Goal: Information Seeking & Learning: Learn about a topic

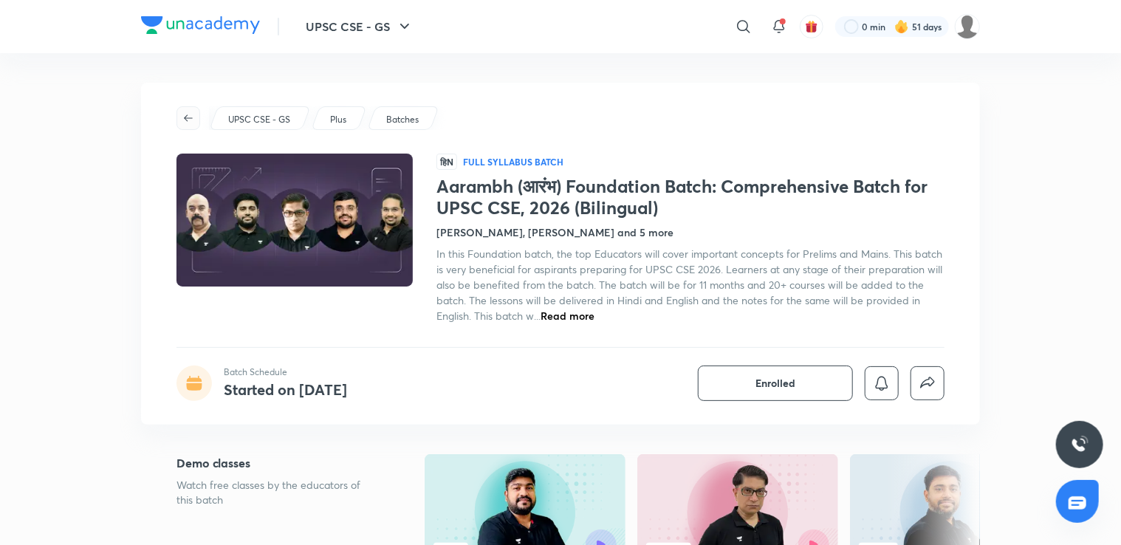
click at [181, 114] on span "button" at bounding box center [188, 118] width 22 height 12
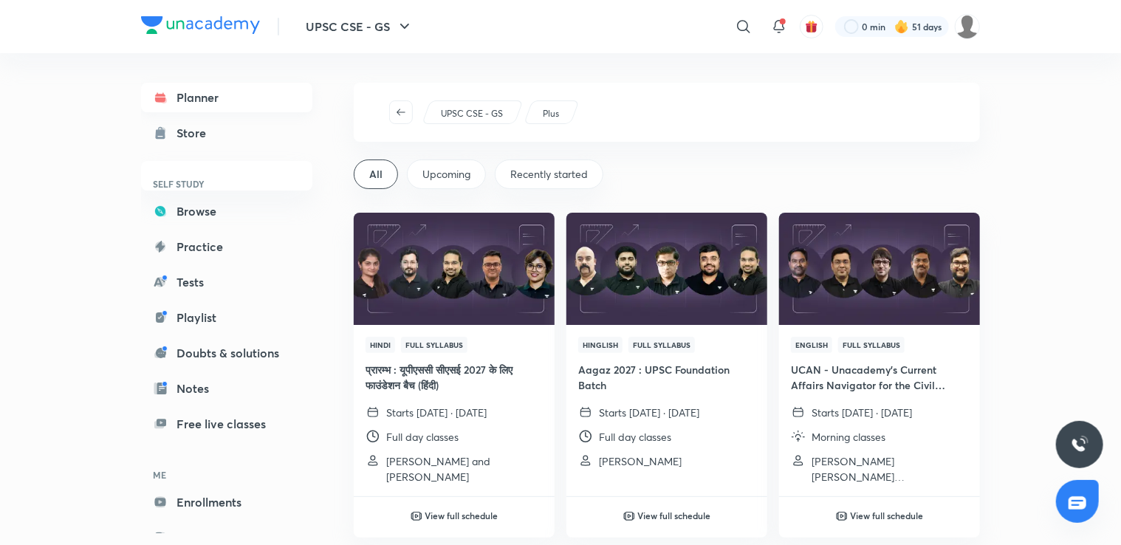
click at [192, 88] on link "Planner" at bounding box center [226, 98] width 171 height 30
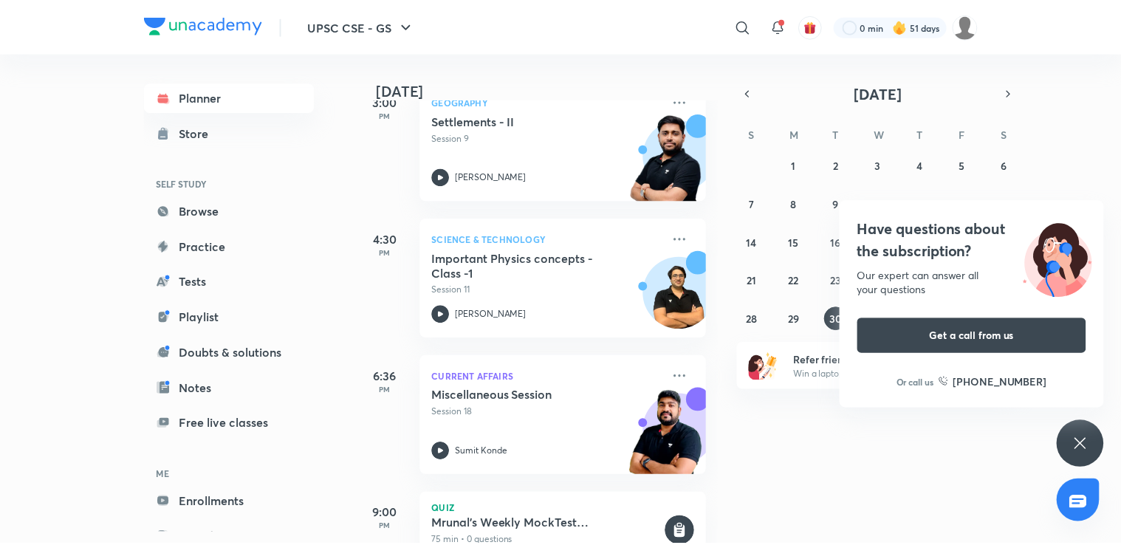
scroll to position [572, 0]
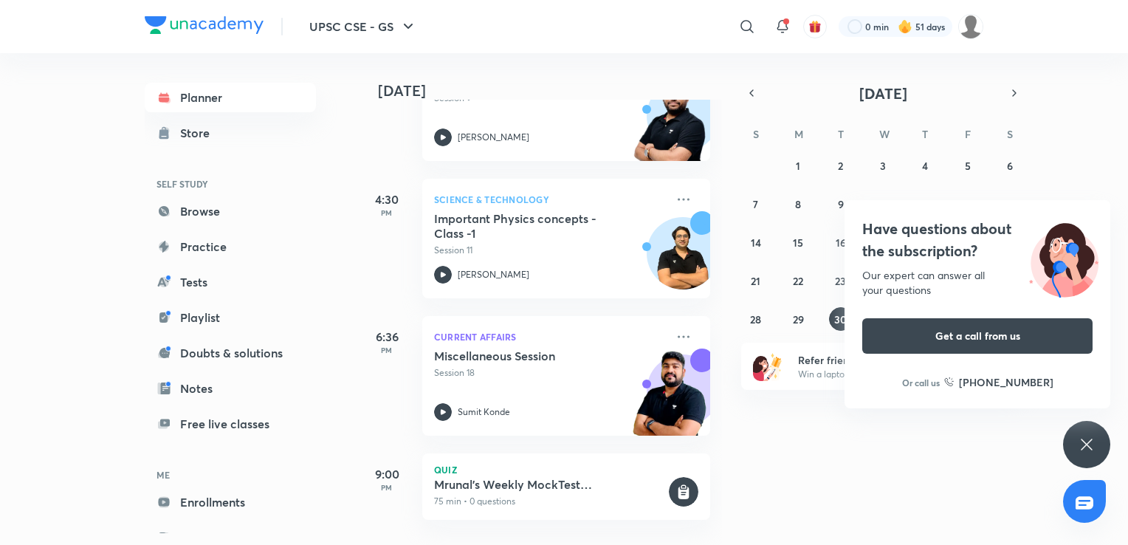
click at [402, 468] on h5 "9:00" at bounding box center [386, 474] width 59 height 18
click at [369, 465] on h5 "9:00" at bounding box center [386, 474] width 59 height 18
click at [375, 465] on h5 "9:00" at bounding box center [386, 474] width 59 height 18
click at [675, 328] on icon at bounding box center [684, 337] width 18 height 18
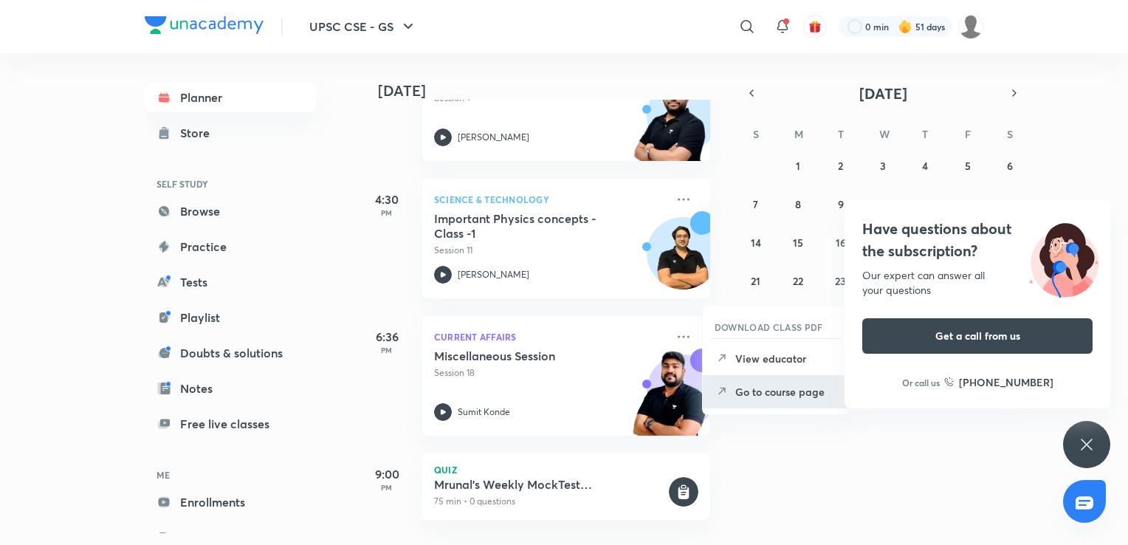
click at [735, 398] on p "Go to course page" at bounding box center [786, 392] width 102 height 16
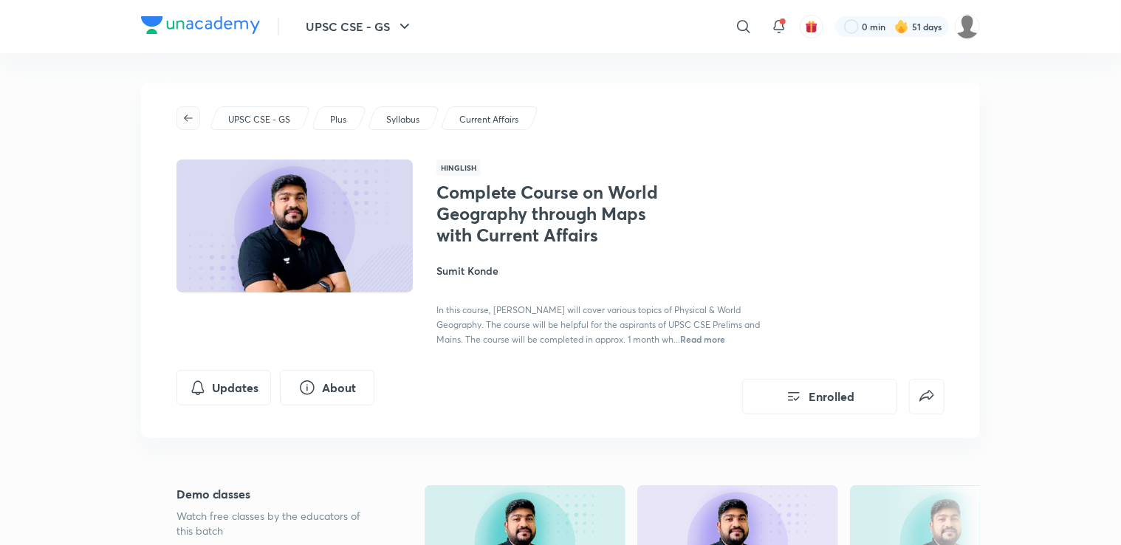
click at [183, 115] on icon "button" at bounding box center [188, 118] width 12 height 12
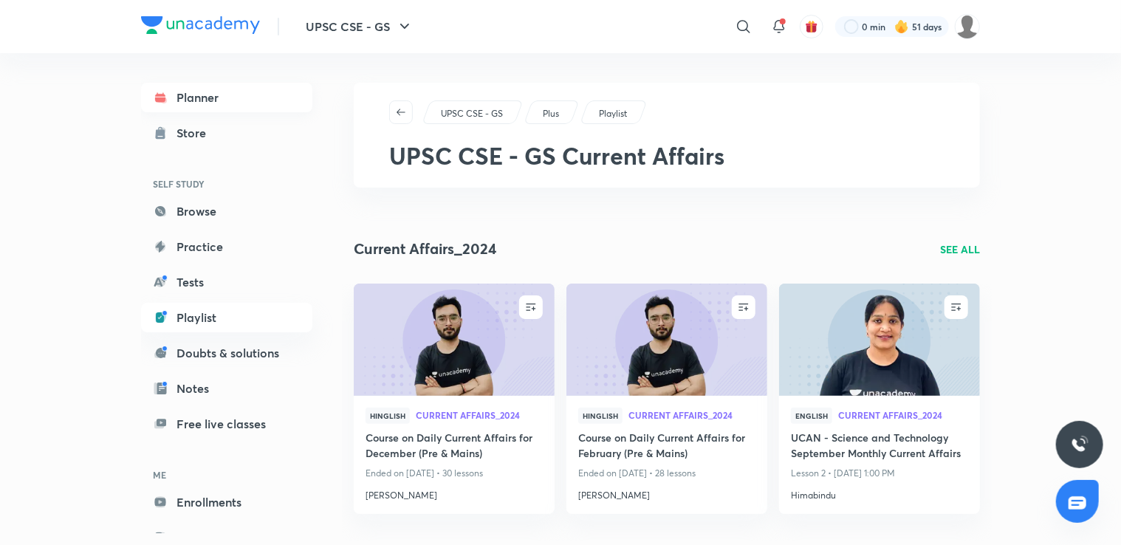
click at [245, 87] on link "Planner" at bounding box center [226, 98] width 171 height 30
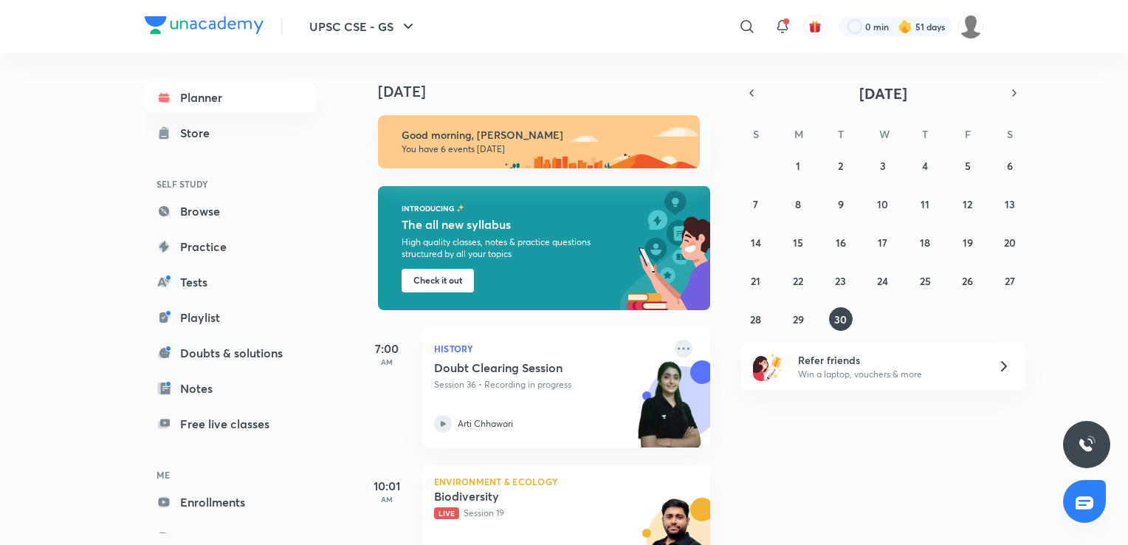
click at [675, 346] on icon at bounding box center [684, 349] width 18 height 18
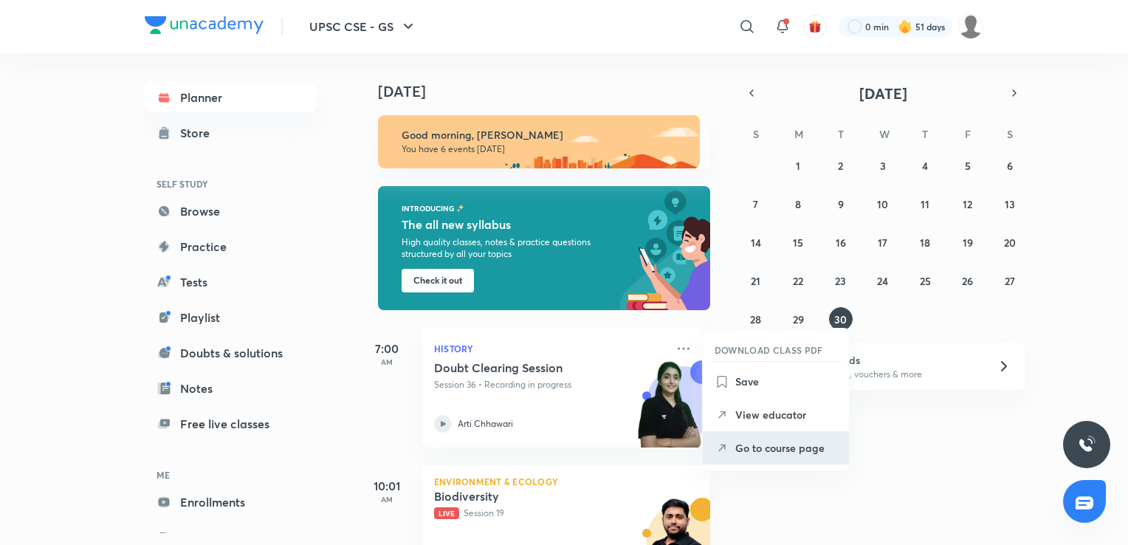
click at [743, 450] on p "Go to course page" at bounding box center [786, 448] width 102 height 16
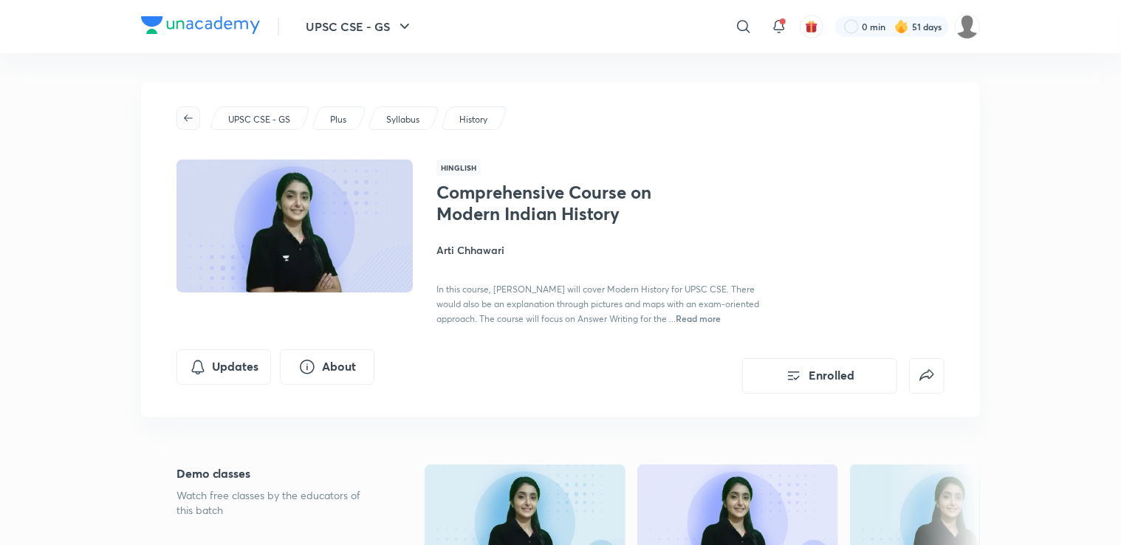
click at [184, 117] on icon "button" at bounding box center [188, 118] width 12 height 12
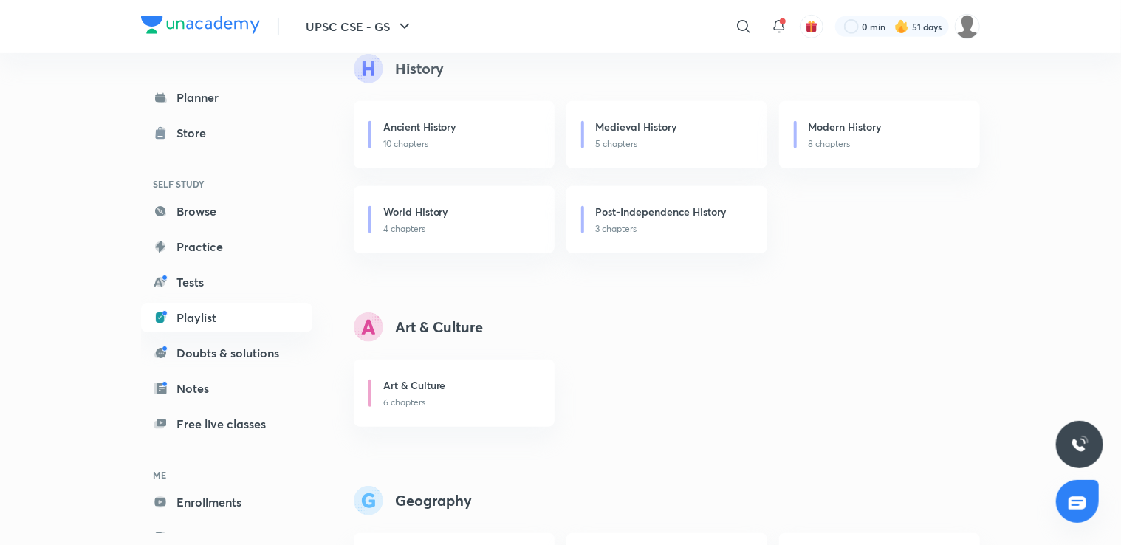
scroll to position [447, 0]
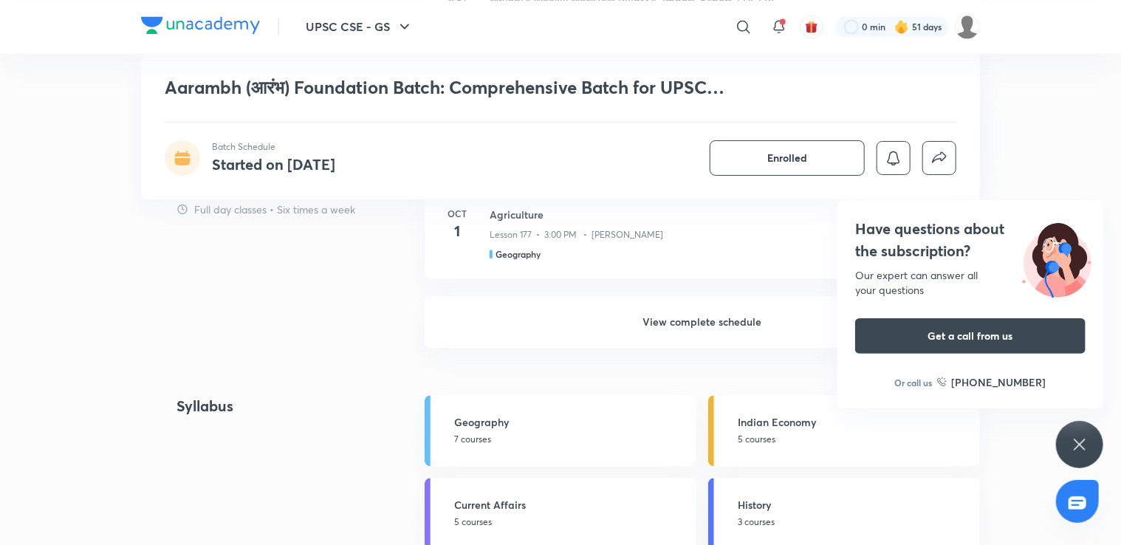
scroll to position [1482, 0]
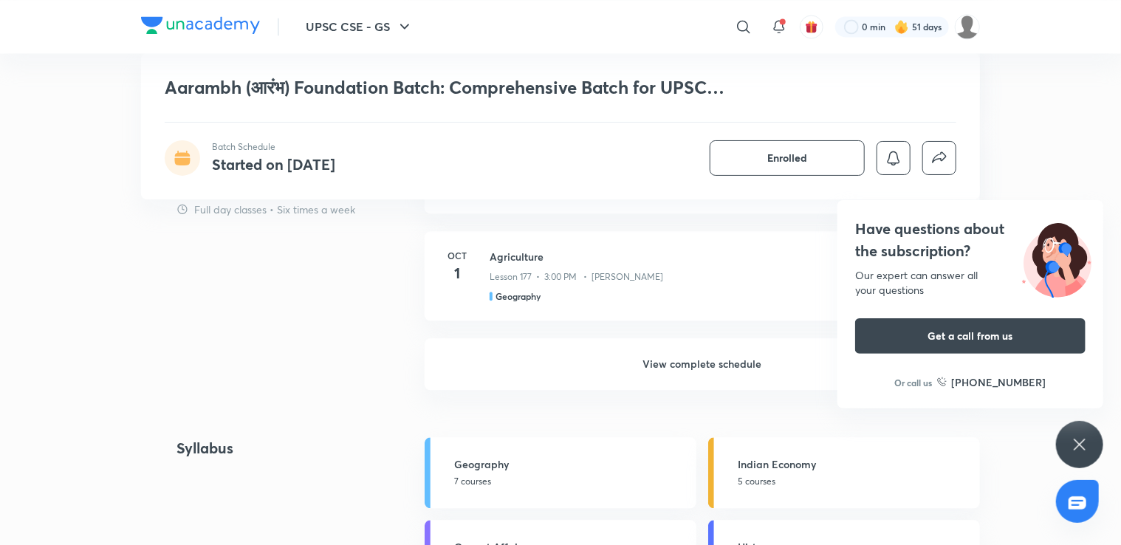
click at [709, 353] on h6 "View complete schedule" at bounding box center [702, 364] width 555 height 52
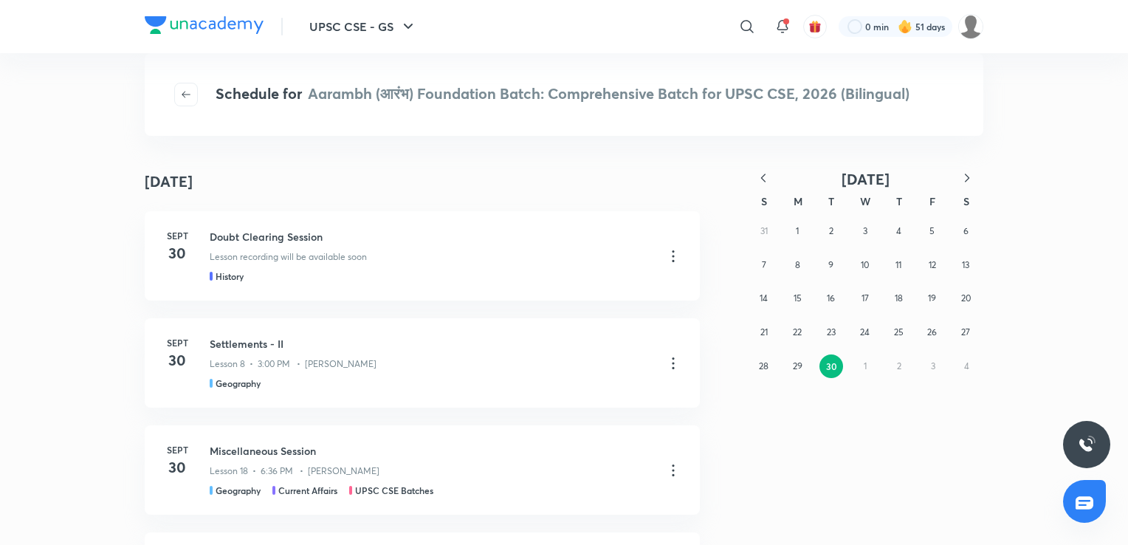
click at [761, 178] on icon "button" at bounding box center [763, 178] width 4 height 8
click at [955, 296] on button "19" at bounding box center [966, 299] width 24 height 24
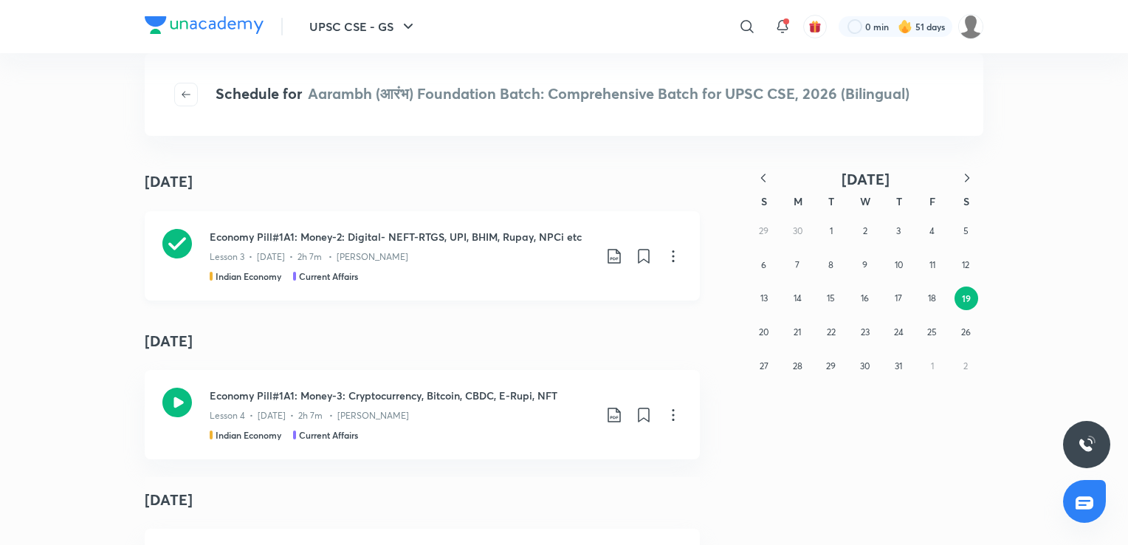
click at [487, 226] on div "Economy Pill#1A1: Money-2: Digital- NEFT-RTGS, UPI, BHIM, Rupay, NPCi etc Lesso…" at bounding box center [422, 255] width 555 height 89
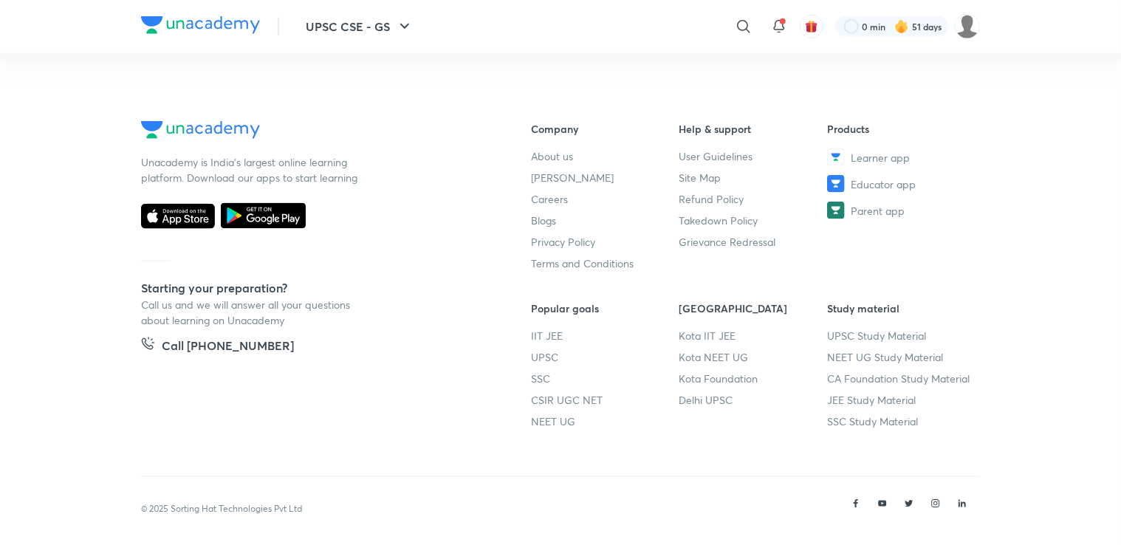
scroll to position [910, 0]
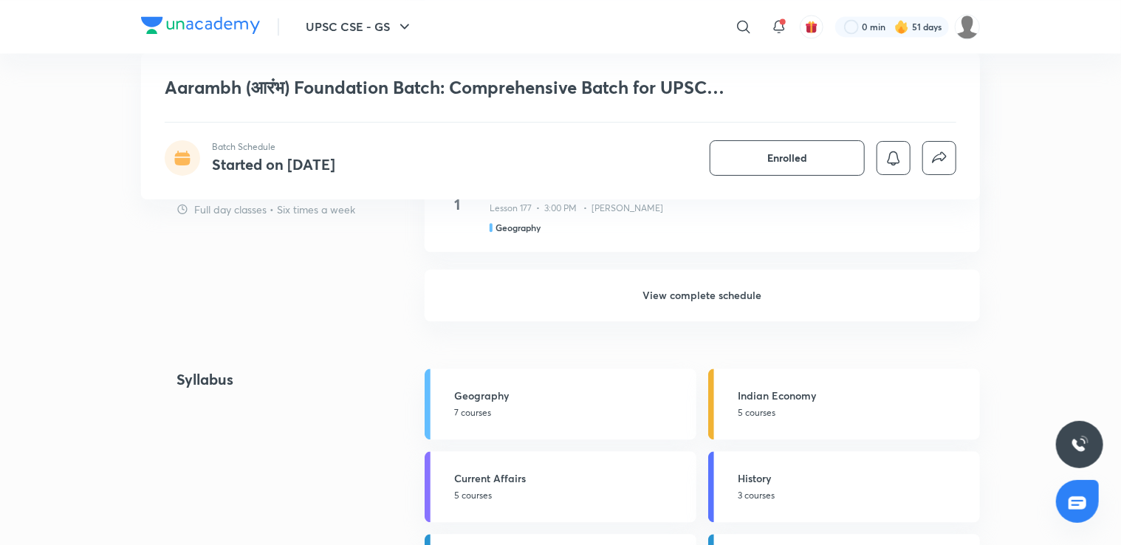
scroll to position [1555, 0]
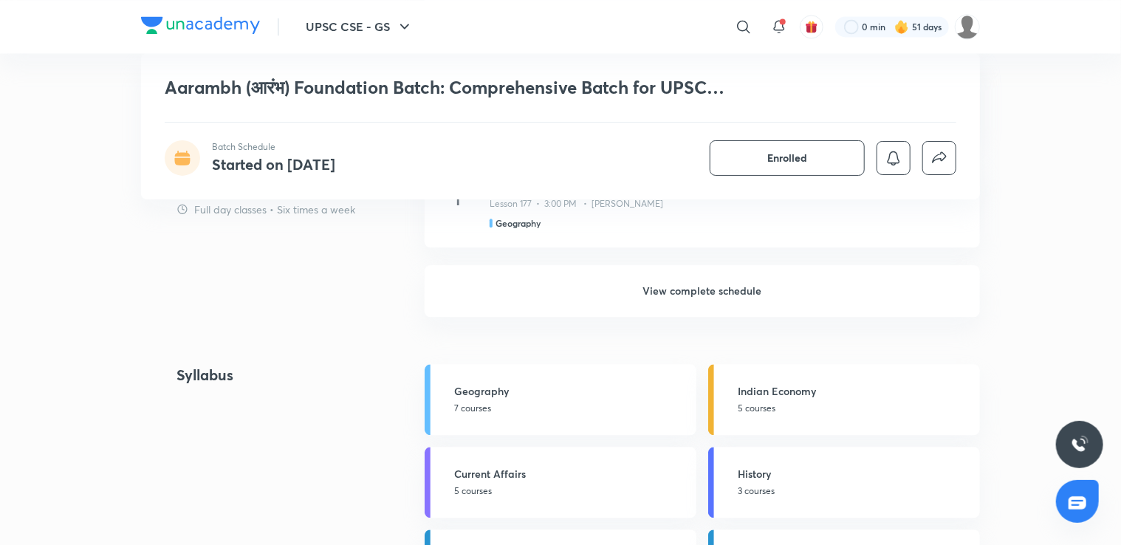
click at [836, 288] on h6 "View complete schedule" at bounding box center [702, 291] width 555 height 52
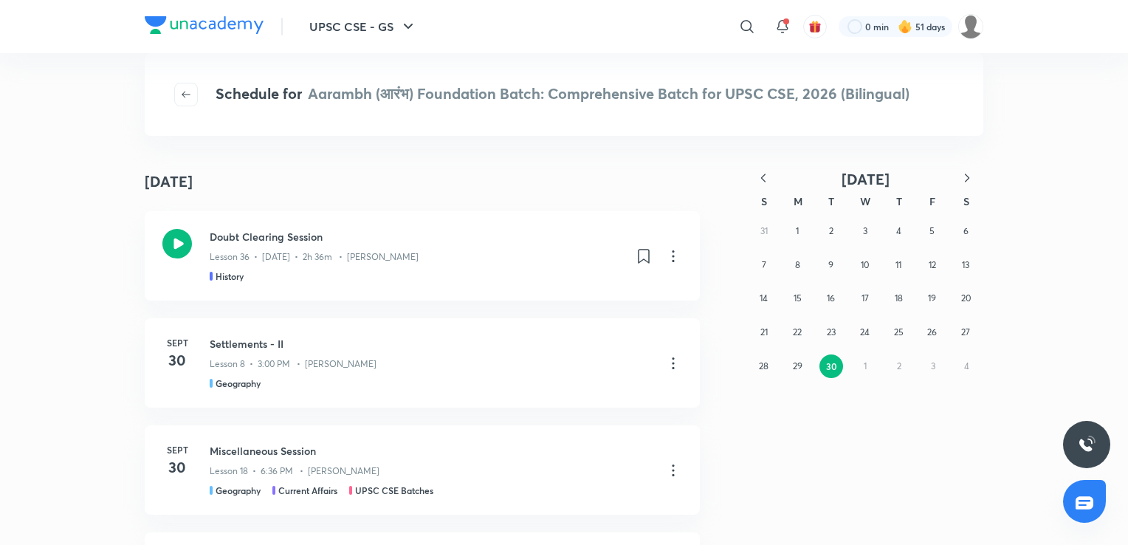
click at [967, 180] on icon "button" at bounding box center [967, 178] width 4 height 8
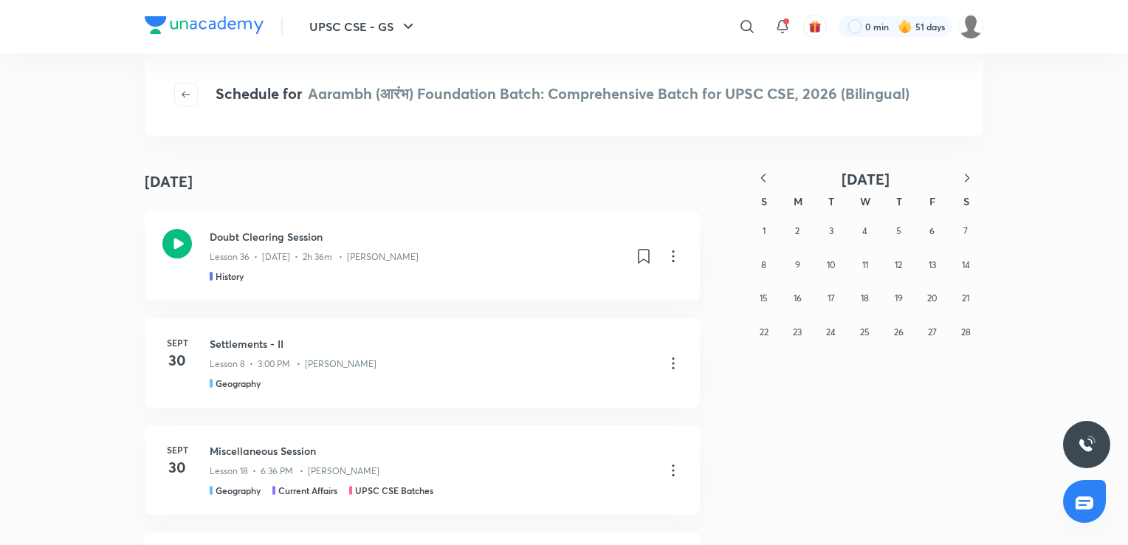
click at [967, 180] on icon "button" at bounding box center [967, 178] width 4 height 8
click at [768, 174] on icon "button" at bounding box center [763, 178] width 15 height 15
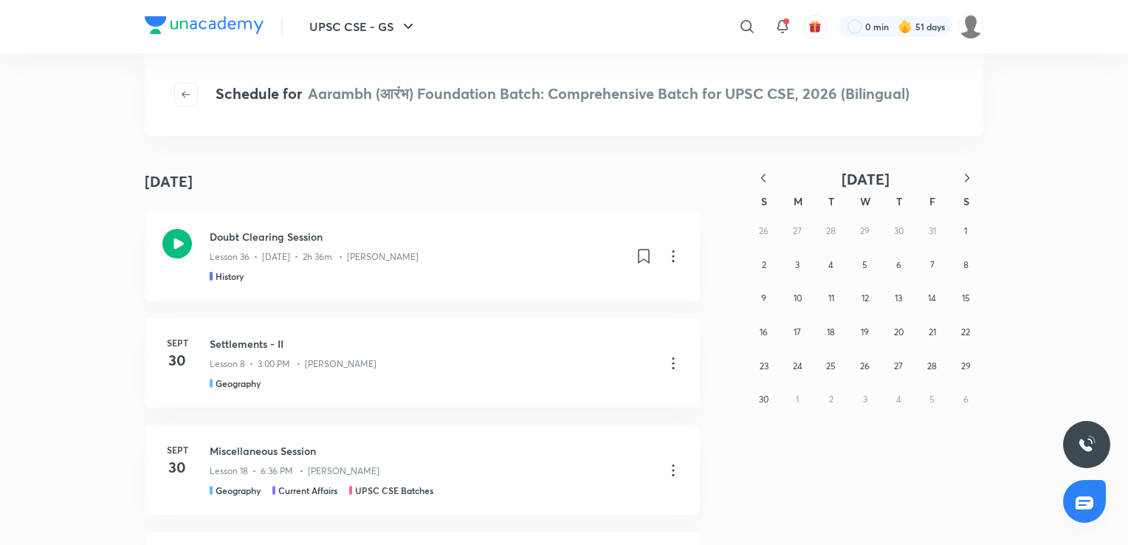
click at [768, 174] on icon "button" at bounding box center [763, 178] width 15 height 15
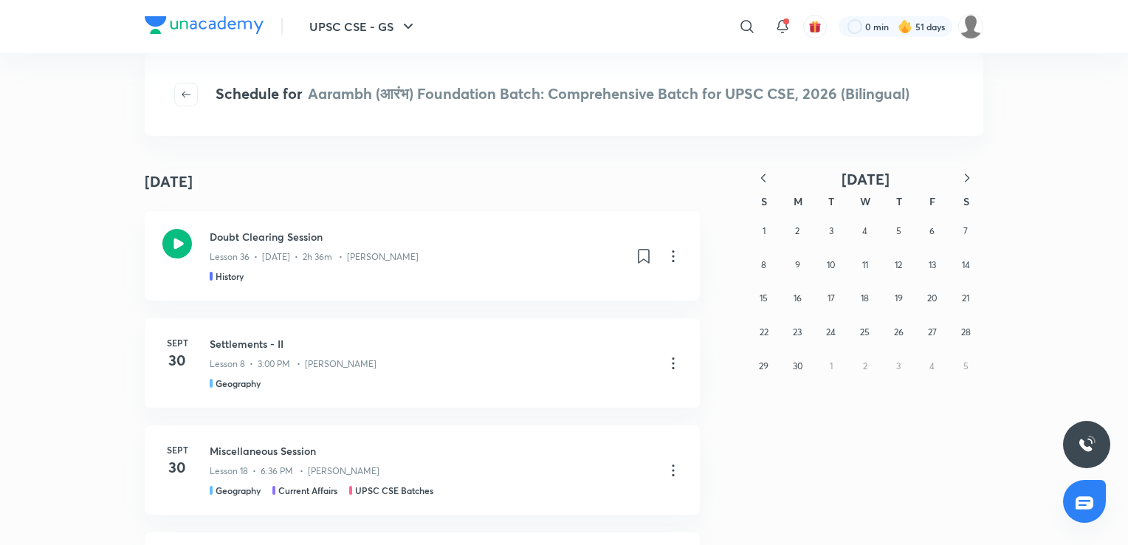
click at [768, 174] on icon "button" at bounding box center [763, 178] width 15 height 15
click at [958, 173] on button "button" at bounding box center [967, 179] width 32 height 18
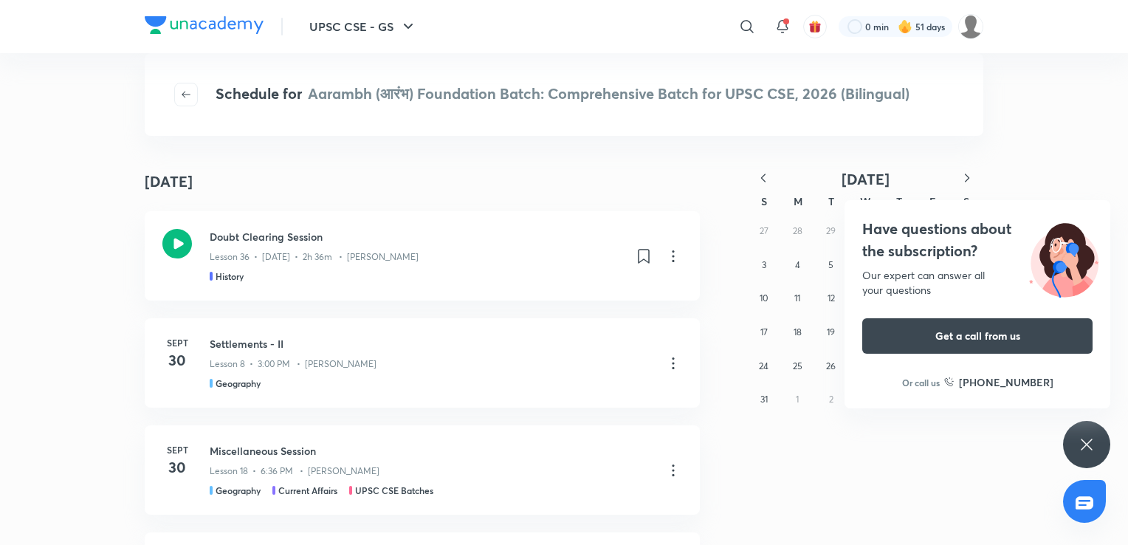
click at [1087, 123] on div "UPSC CSE - GS ​ 0 min 51 days Schedule for Aarambh (आरंभ) Foundation Batch: Com…" at bounding box center [564, 272] width 1128 height 545
click at [789, 300] on button "11" at bounding box center [798, 299] width 24 height 24
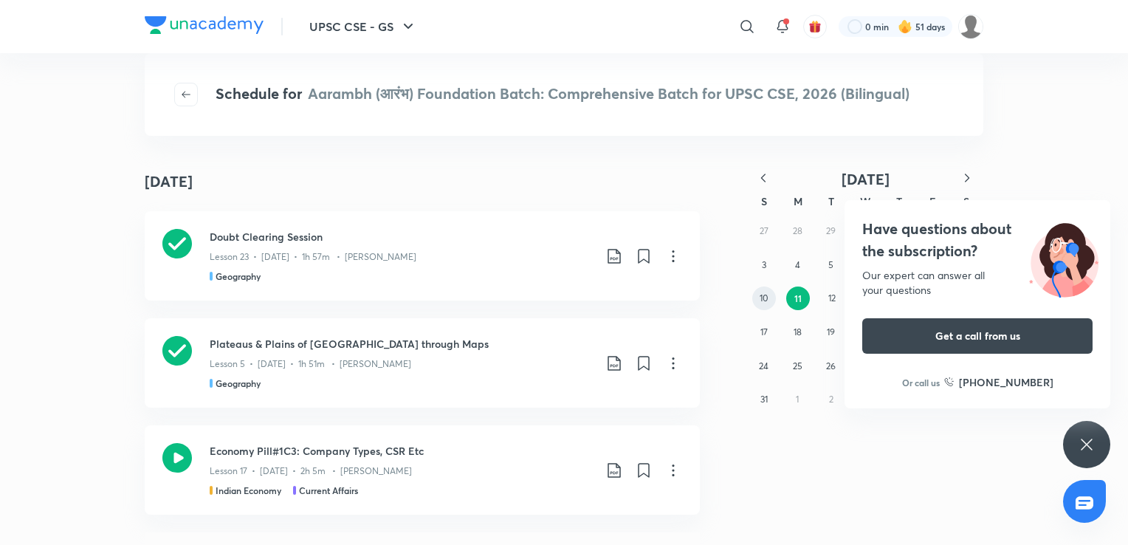
click at [765, 297] on abbr "10" at bounding box center [764, 297] width 8 height 11
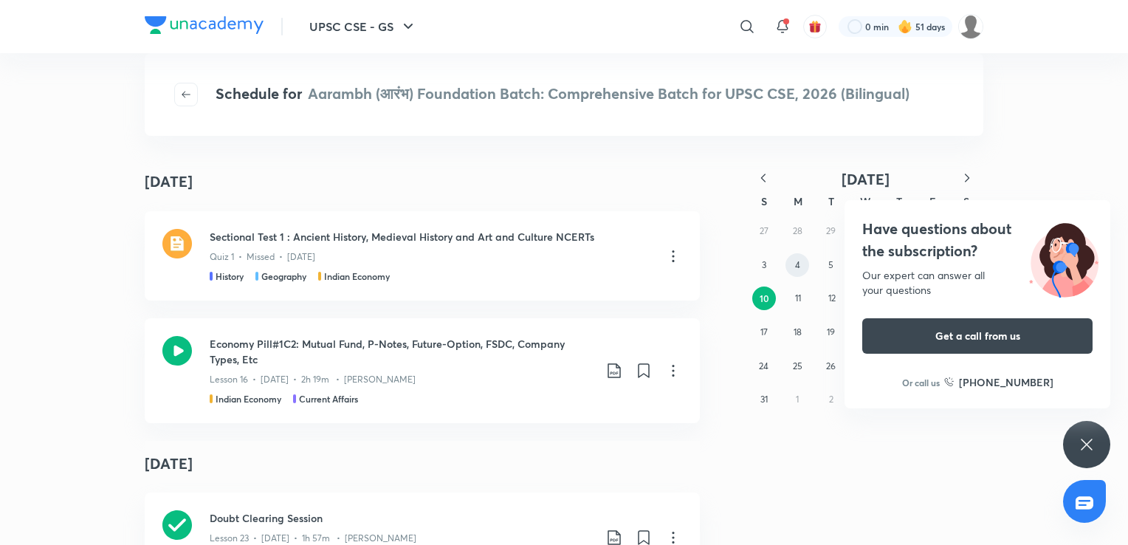
click at [800, 267] on abbr "4" at bounding box center [797, 264] width 5 height 11
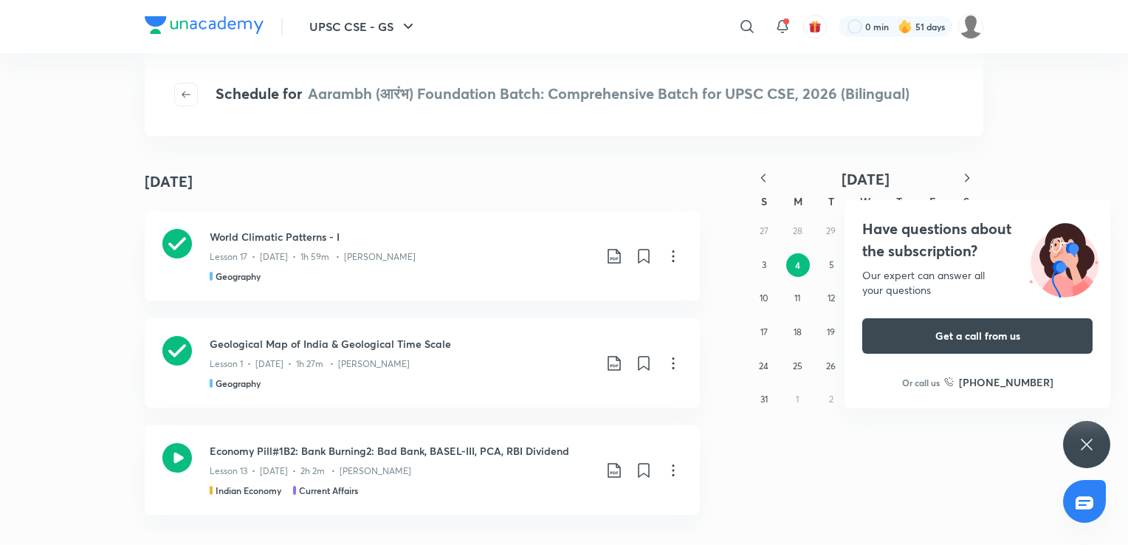
click at [966, 143] on div "Schedule for Aarambh (आरंभ) Foundation Batch: Comprehensive Batch for UPSC CSE,…" at bounding box center [564, 299] width 839 height 433
click at [1090, 437] on icon at bounding box center [1087, 445] width 18 height 18
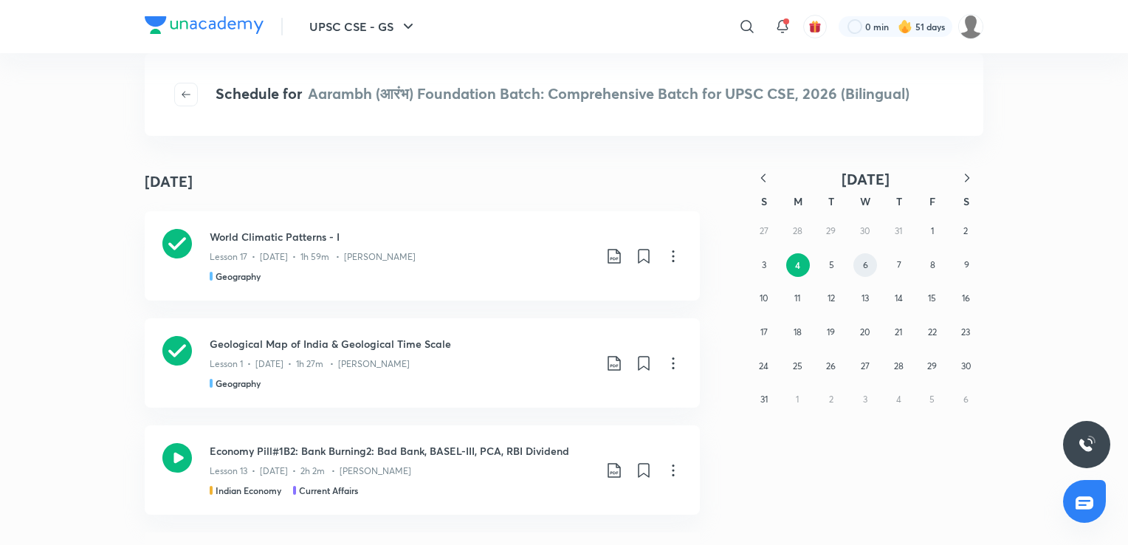
click at [854, 261] on button "6" at bounding box center [866, 265] width 24 height 24
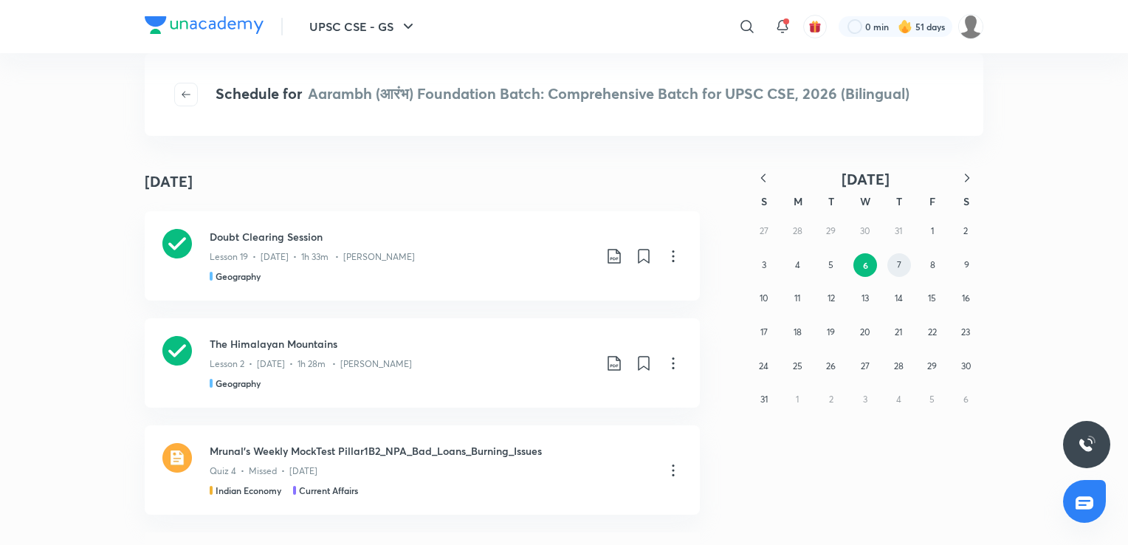
click at [906, 260] on button "7" at bounding box center [900, 265] width 24 height 24
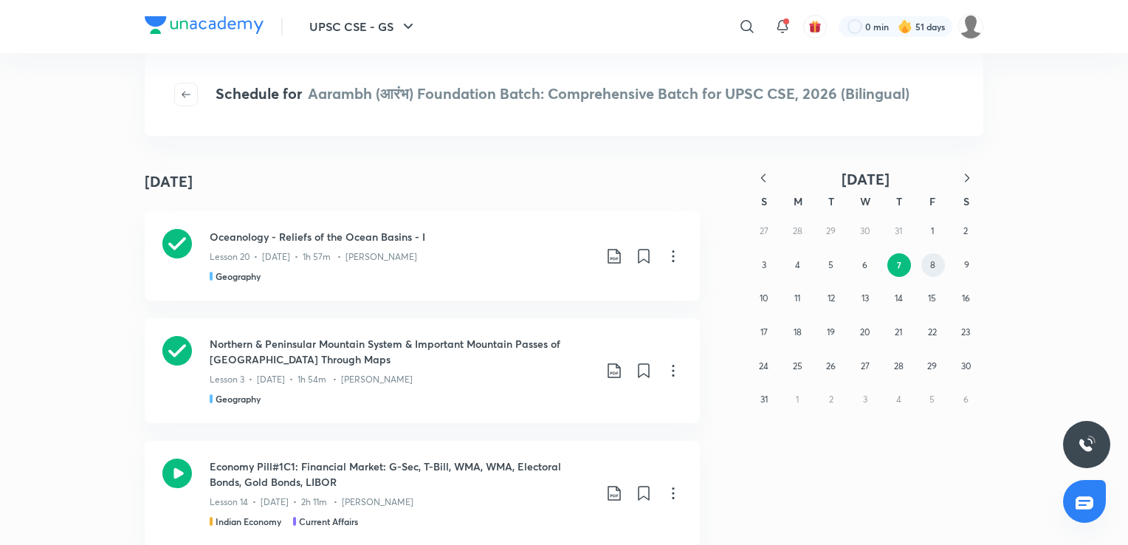
click at [933, 261] on abbr "8" at bounding box center [932, 264] width 5 height 11
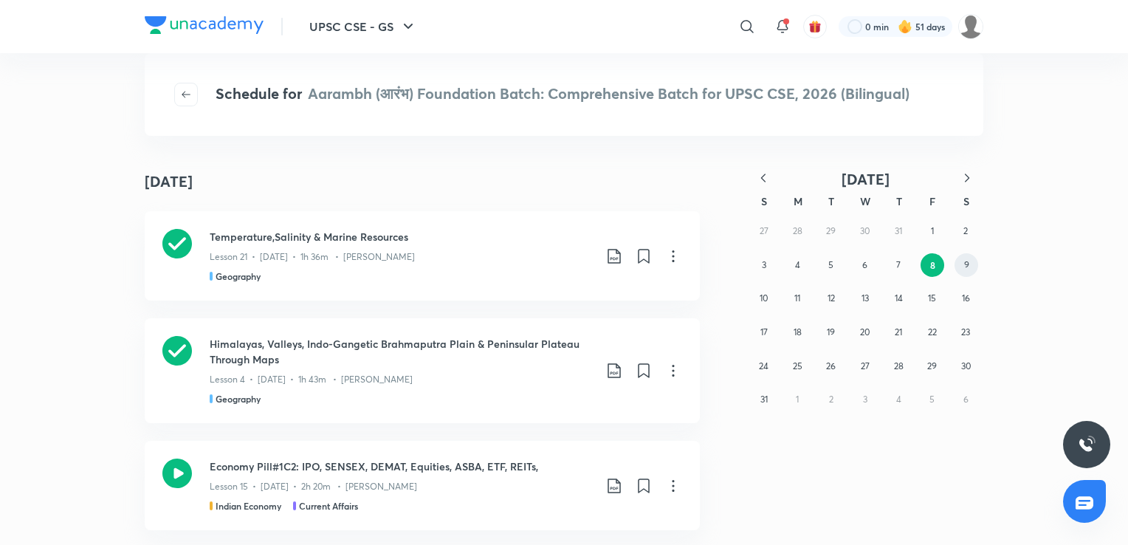
click at [970, 264] on button "9" at bounding box center [967, 265] width 24 height 24
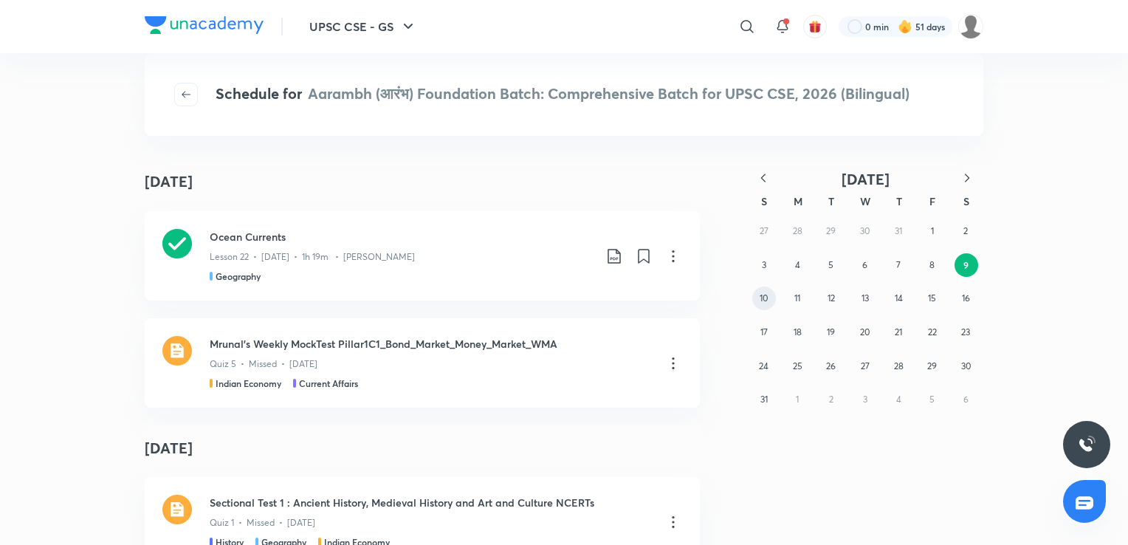
click at [761, 299] on abbr "10" at bounding box center [764, 297] width 8 height 11
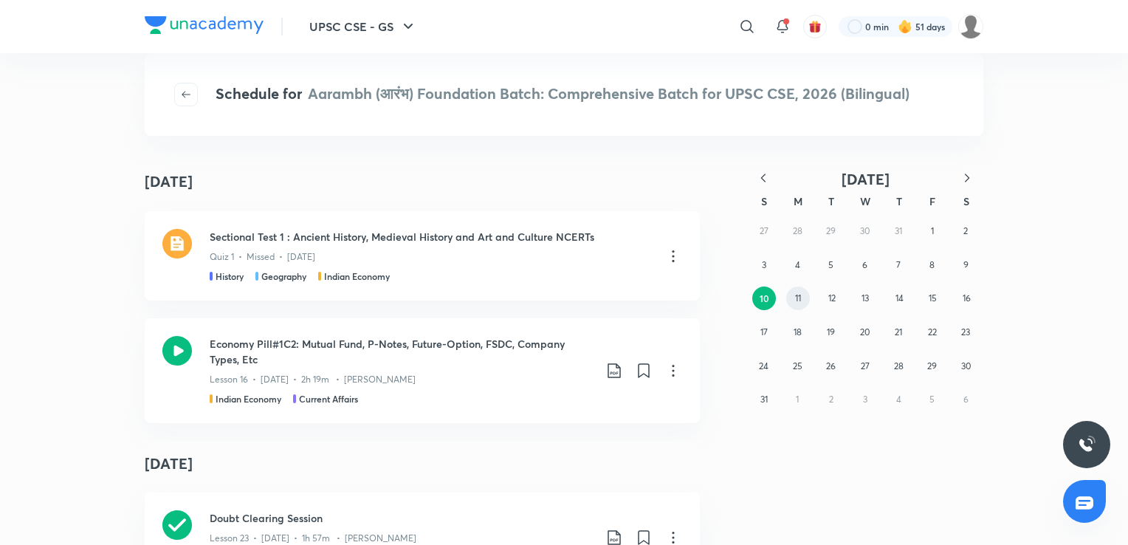
click at [796, 306] on button "11" at bounding box center [798, 299] width 24 height 24
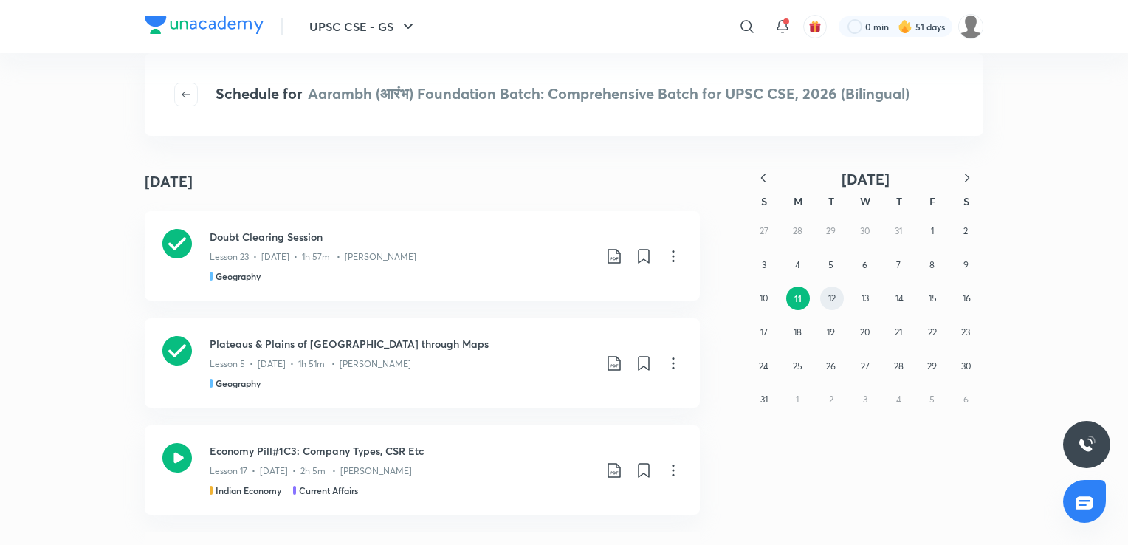
click at [827, 298] on button "12" at bounding box center [832, 299] width 24 height 24
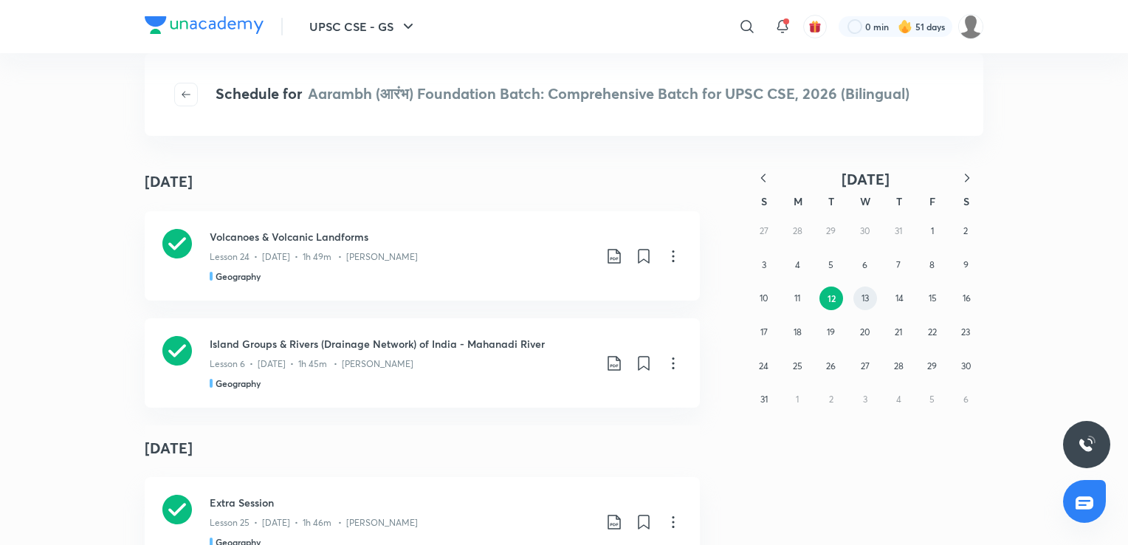
click at [864, 288] on button "13" at bounding box center [866, 299] width 24 height 24
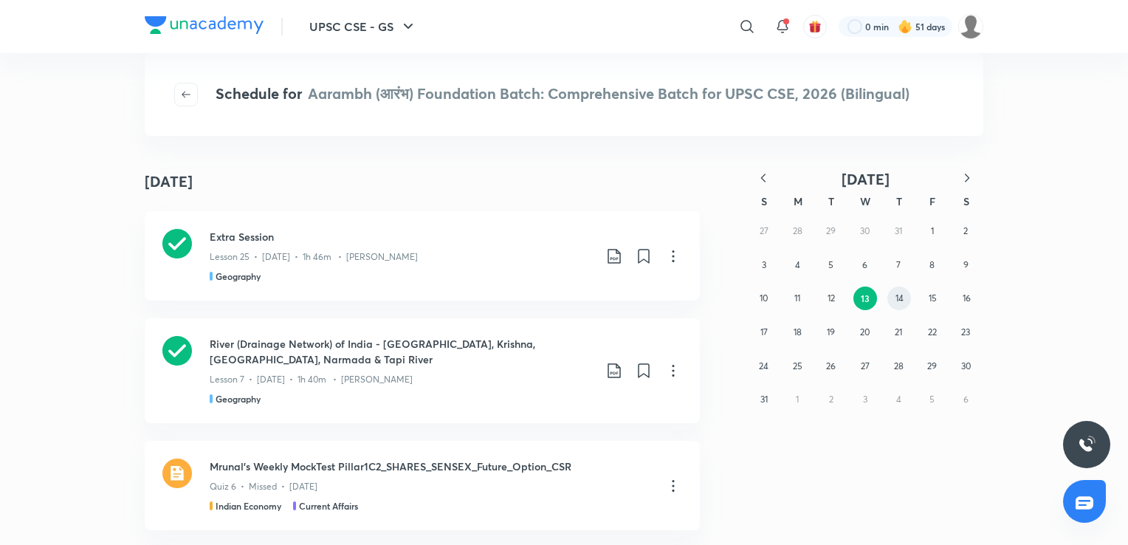
click at [896, 295] on abbr "14" at bounding box center [900, 297] width 8 height 11
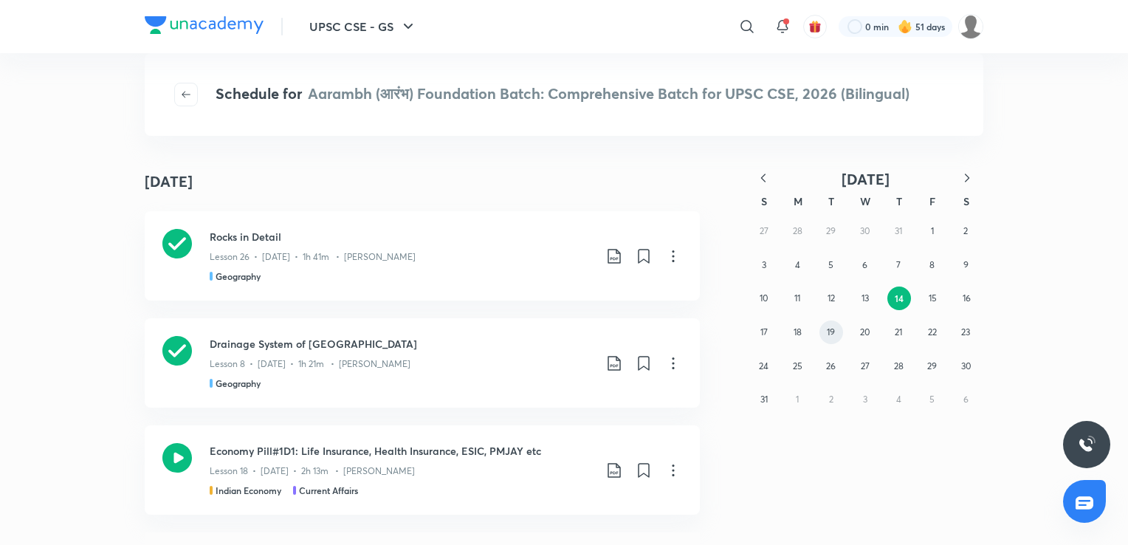
click at [836, 335] on button "19" at bounding box center [832, 332] width 24 height 24
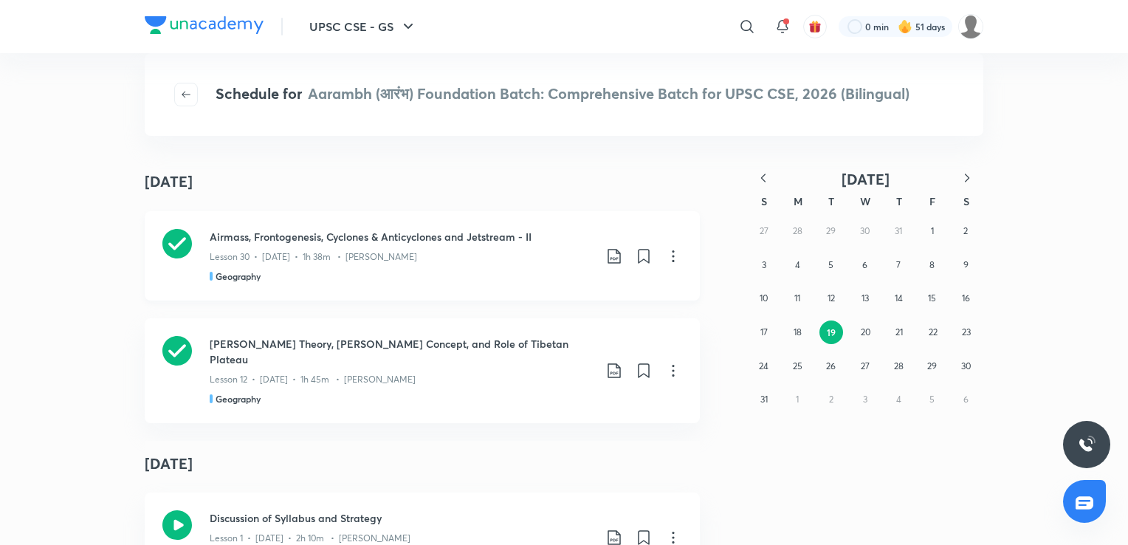
click at [468, 262] on div "Lesson 30 • Aug 19 • 1h 38m • Sudarshan Gurjar" at bounding box center [402, 253] width 384 height 19
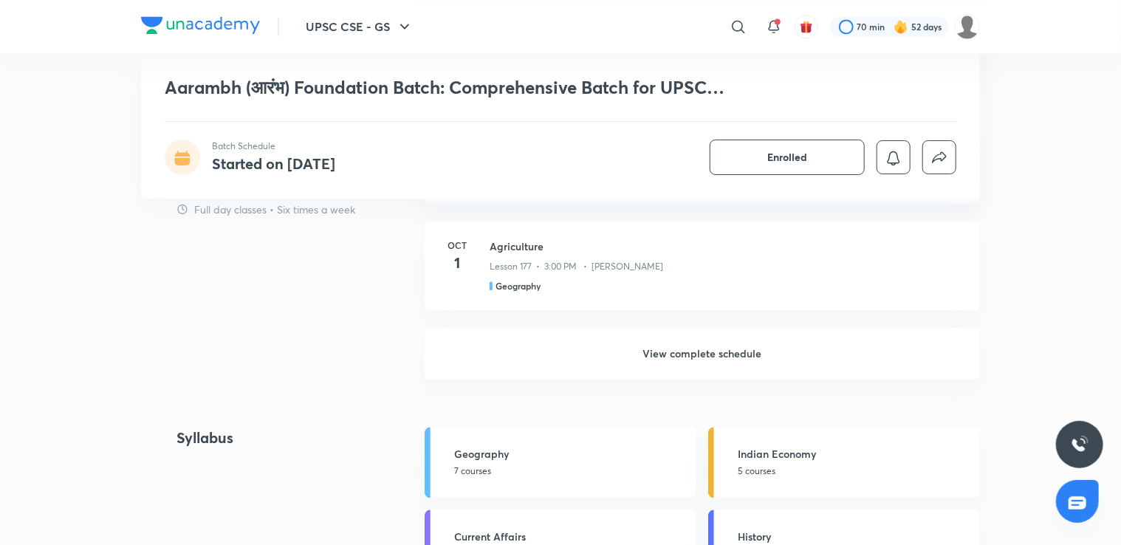
scroll to position [1509, 0]
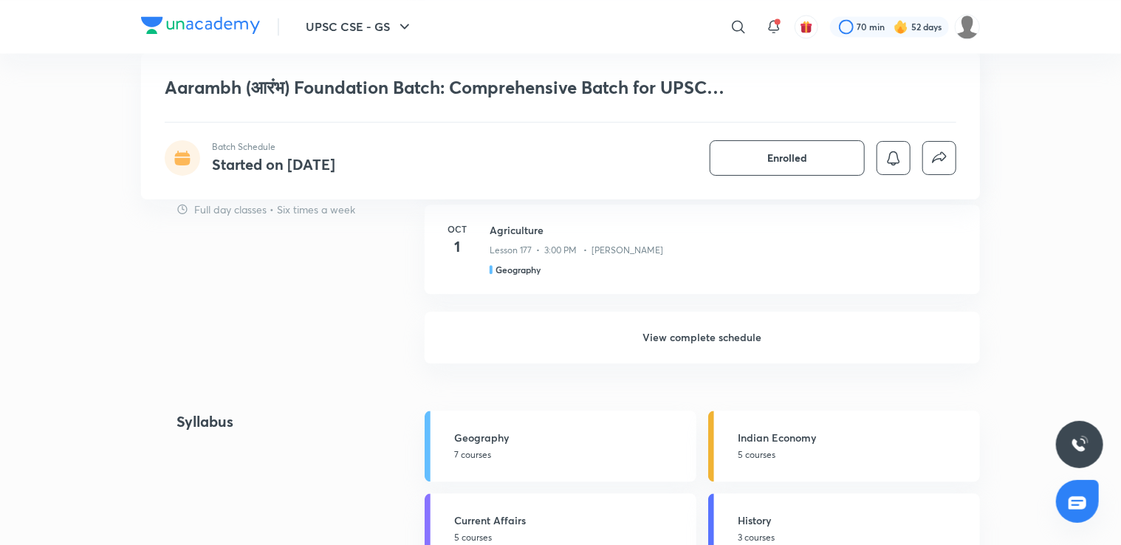
click at [845, 338] on h6 "View complete schedule" at bounding box center [702, 338] width 555 height 52
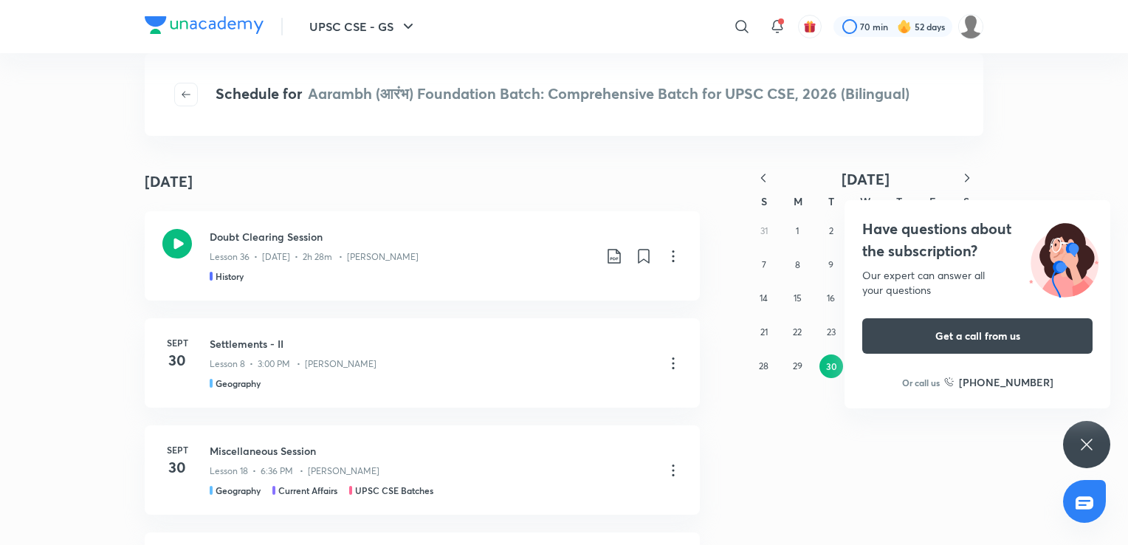
click at [1093, 449] on icon at bounding box center [1087, 445] width 18 height 18
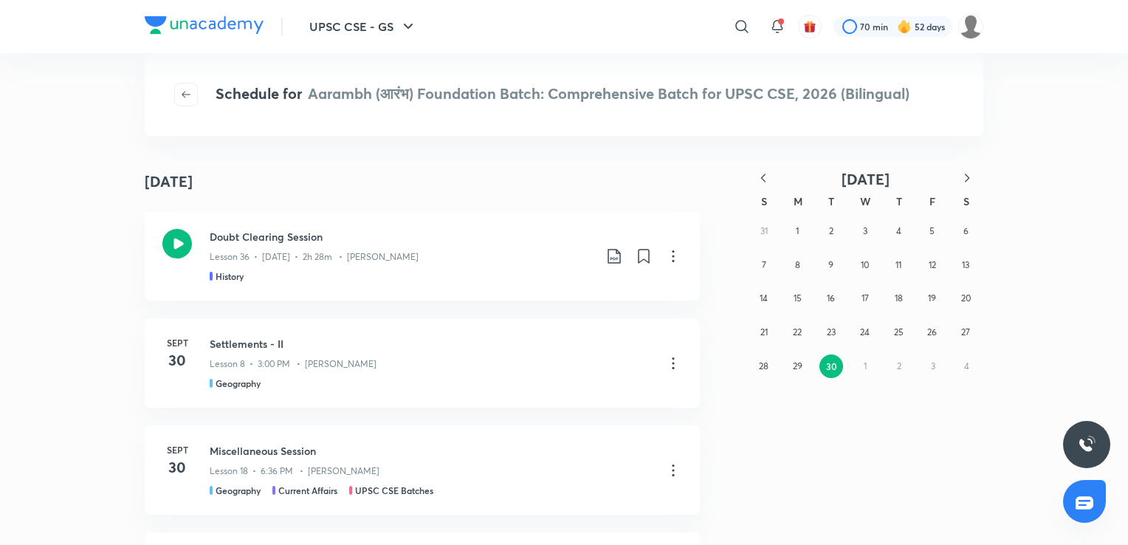
click at [764, 178] on icon "button" at bounding box center [763, 178] width 15 height 15
click at [839, 326] on button "19" at bounding box center [832, 332] width 24 height 24
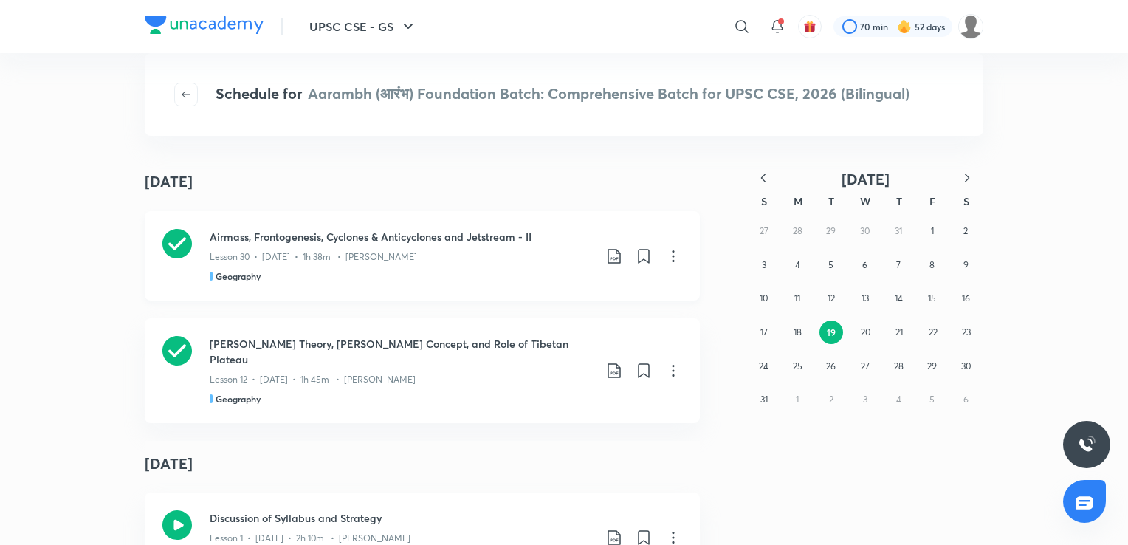
click at [548, 261] on div "Lesson 30 • Aug 19 • 1h 38m • Sudarshan Gurjar" at bounding box center [402, 253] width 384 height 19
